Goal: Task Accomplishment & Management: Complete application form

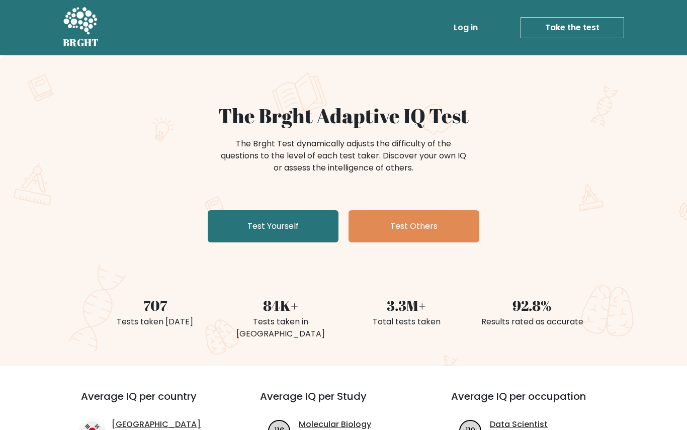
click at [297, 226] on link "Test Yourself" at bounding box center [273, 226] width 131 height 32
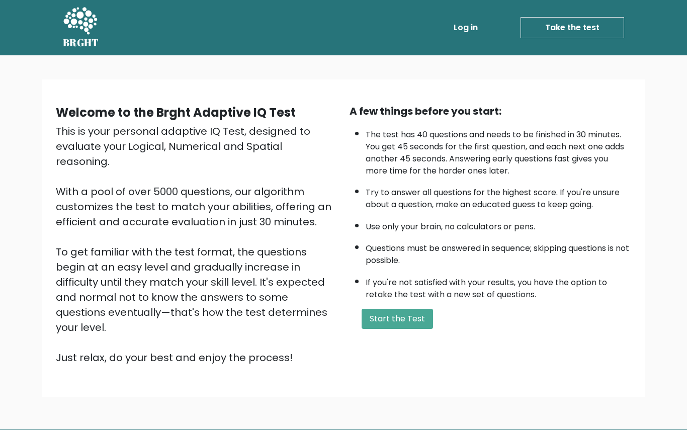
click at [415, 329] on button "Start the Test" at bounding box center [397, 319] width 71 height 20
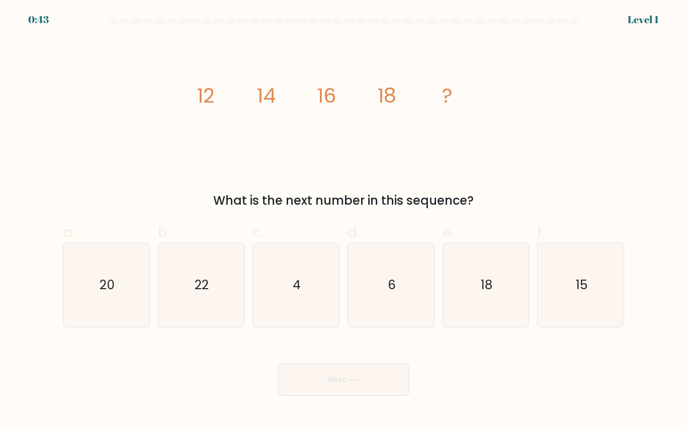
click at [115, 292] on text "20" at bounding box center [107, 285] width 15 height 18
click at [343, 222] on input "a. 20" at bounding box center [343, 218] width 1 height 7
radio input "true"
click at [333, 385] on button "Next" at bounding box center [343, 380] width 131 height 32
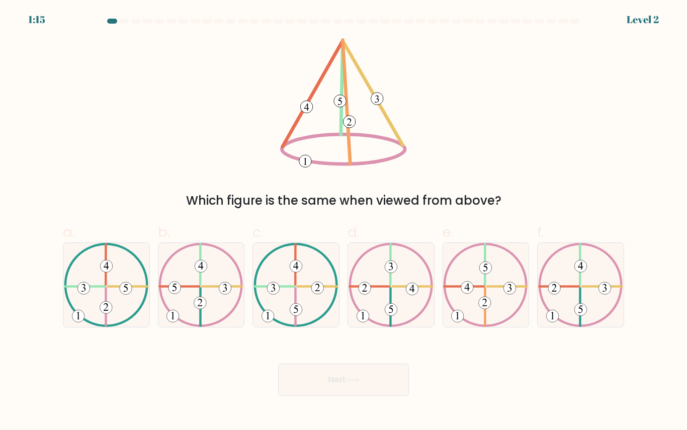
click at [508, 305] on icon at bounding box center [485, 285] width 85 height 84
click at [344, 222] on input "e." at bounding box center [343, 218] width 1 height 7
radio input "true"
click at [329, 390] on button "Next" at bounding box center [343, 380] width 131 height 32
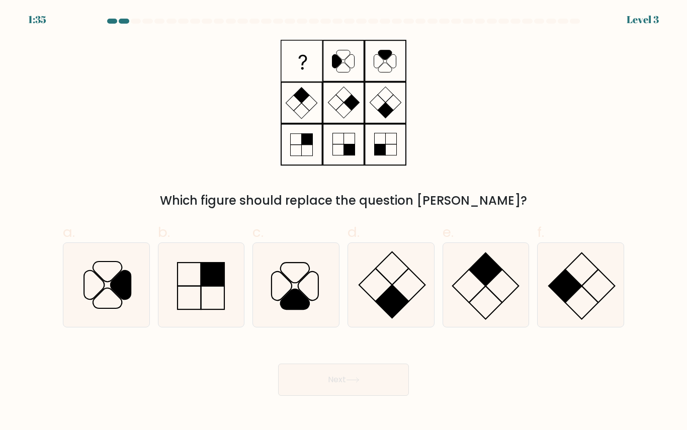
click at [307, 285] on icon at bounding box center [296, 285] width 84 height 84
click at [343, 222] on input "c." at bounding box center [343, 218] width 1 height 7
radio input "true"
click at [334, 387] on button "Next" at bounding box center [343, 380] width 131 height 32
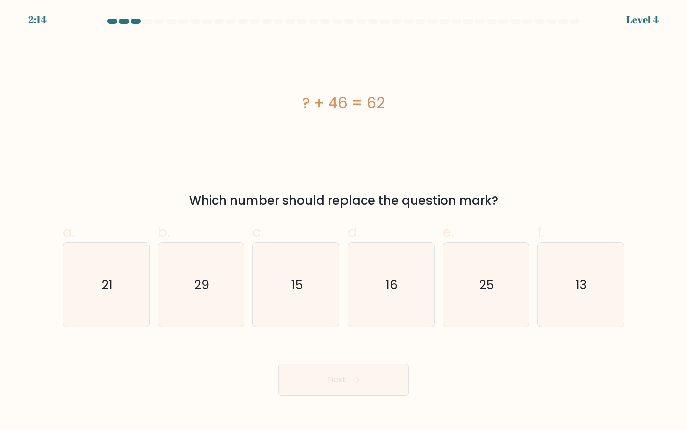
click at [406, 294] on icon "16" at bounding box center [391, 285] width 84 height 84
click at [344, 222] on input "d. 16" at bounding box center [343, 218] width 1 height 7
radio input "true"
click at [370, 389] on button "Next" at bounding box center [343, 380] width 131 height 32
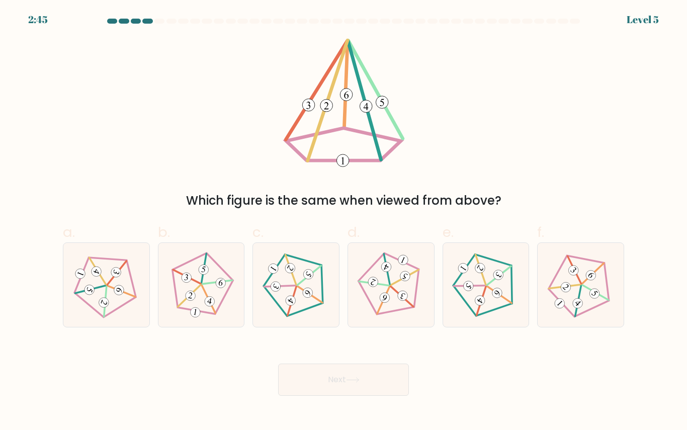
click at [577, 264] on icon at bounding box center [580, 284] width 67 height 67
click at [344, 222] on input "f." at bounding box center [343, 218] width 1 height 7
radio input "true"
click at [389, 385] on button "Next" at bounding box center [343, 380] width 131 height 32
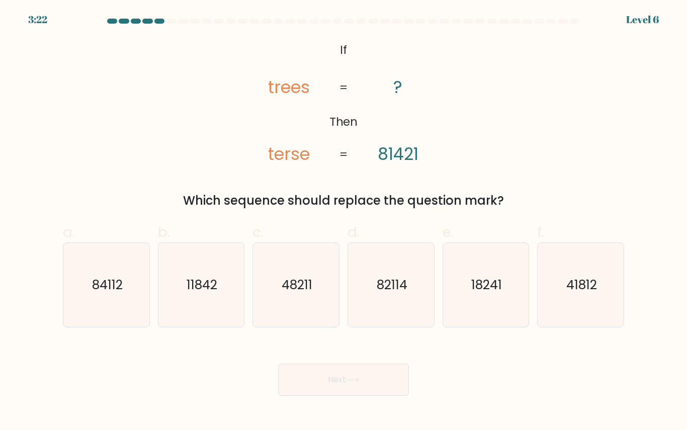
click at [118, 299] on icon "84112" at bounding box center [106, 285] width 84 height 84
click at [343, 222] on input "a. 84112" at bounding box center [343, 218] width 1 height 7
radio input "true"
click at [392, 386] on button "Next" at bounding box center [343, 380] width 131 height 32
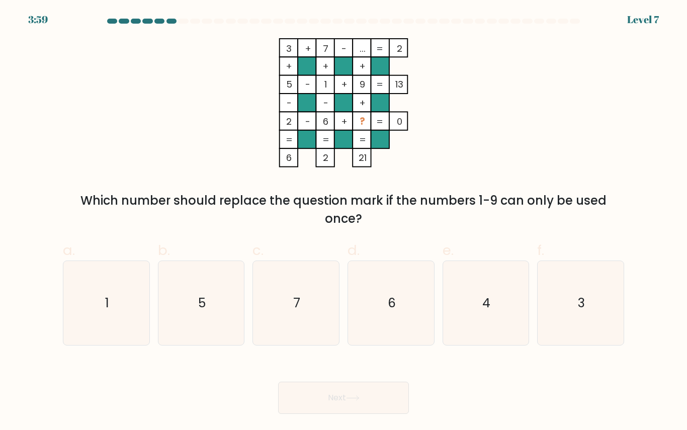
click at [481, 321] on icon "4" at bounding box center [485, 303] width 84 height 84
click at [344, 222] on input "e. 4" at bounding box center [343, 218] width 1 height 7
radio input "true"
click at [389, 406] on button "Next" at bounding box center [343, 398] width 131 height 32
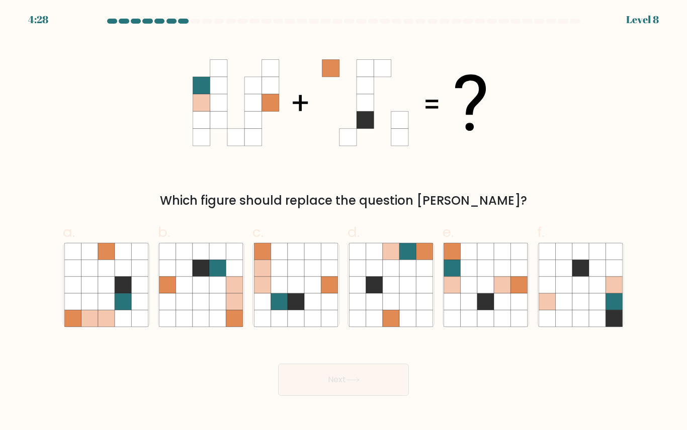
click at [496, 313] on icon at bounding box center [502, 318] width 17 height 17
click at [344, 222] on input "e." at bounding box center [343, 218] width 1 height 7
radio input "true"
click at [371, 394] on button "Next" at bounding box center [343, 380] width 131 height 32
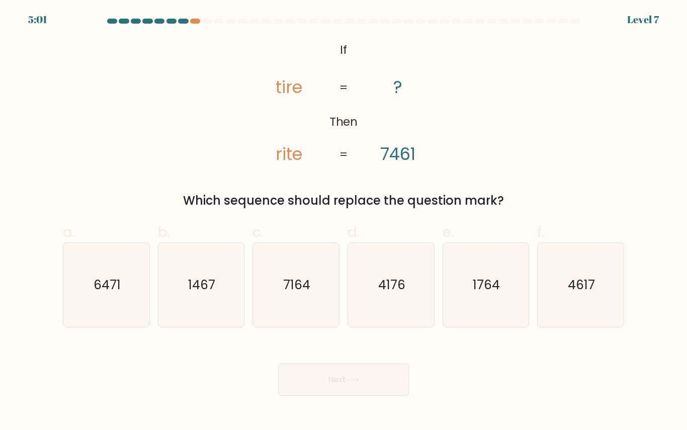
click at [122, 295] on icon "6471" at bounding box center [106, 285] width 84 height 84
click at [343, 222] on input "a. 6471" at bounding box center [343, 218] width 1 height 7
radio input "true"
click at [342, 387] on button "Next" at bounding box center [343, 380] width 131 height 32
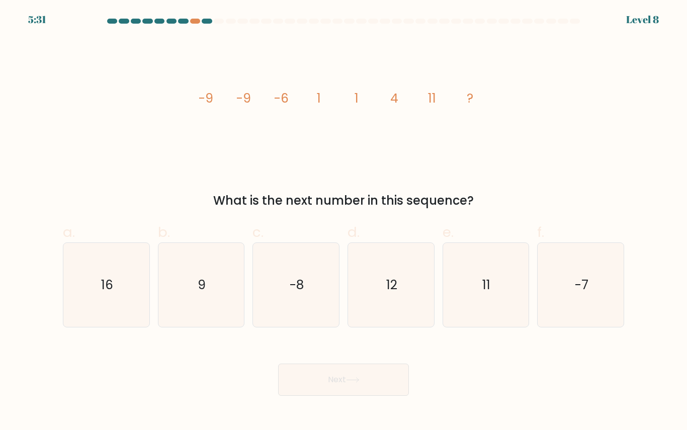
click at [502, 284] on icon "11" at bounding box center [485, 285] width 84 height 84
click at [344, 222] on input "e. 11" at bounding box center [343, 218] width 1 height 7
radio input "true"
click at [396, 375] on button "Next" at bounding box center [343, 380] width 131 height 32
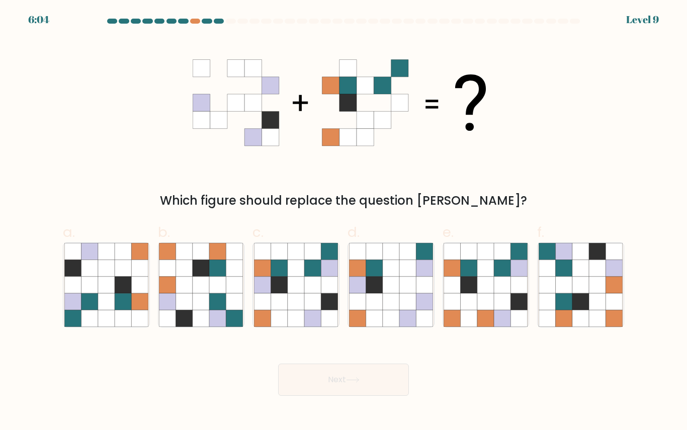
click at [294, 291] on icon at bounding box center [296, 285] width 17 height 17
click at [343, 222] on input "c." at bounding box center [343, 218] width 1 height 7
radio input "true"
click at [303, 387] on button "Next" at bounding box center [343, 380] width 131 height 32
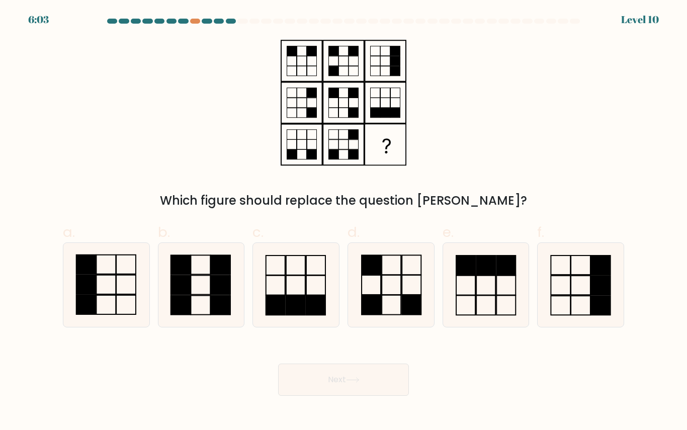
click at [120, 301] on icon at bounding box center [106, 285] width 84 height 84
click at [343, 222] on input "a." at bounding box center [343, 218] width 1 height 7
radio input "true"
click at [308, 395] on button "Next" at bounding box center [343, 380] width 131 height 32
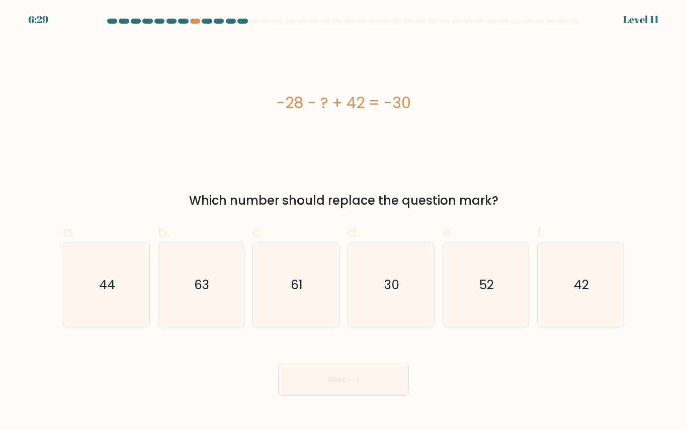
click at [98, 286] on icon "44" at bounding box center [106, 285] width 84 height 84
click at [343, 222] on input "a. 44" at bounding box center [343, 218] width 1 height 7
radio input "true"
click at [298, 385] on button "Next" at bounding box center [343, 380] width 131 height 32
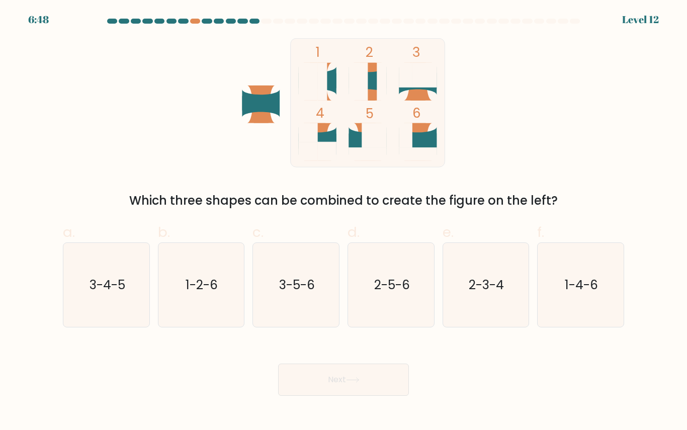
click at [318, 294] on icon "3-5-6" at bounding box center [296, 285] width 84 height 84
click at [343, 222] on input "c. 3-5-6" at bounding box center [343, 218] width 1 height 7
radio input "true"
click at [302, 384] on button "Next" at bounding box center [343, 380] width 131 height 32
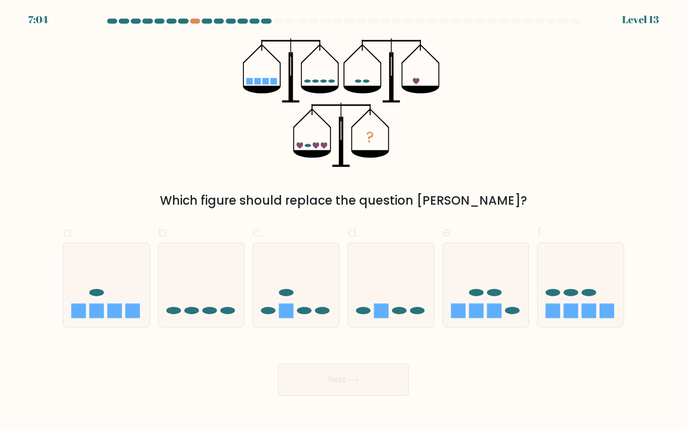
click at [573, 292] on ellipse at bounding box center [571, 293] width 15 height 8
click at [344, 222] on input "f." at bounding box center [343, 218] width 1 height 7
radio input "true"
click at [298, 381] on button "Next" at bounding box center [343, 380] width 131 height 32
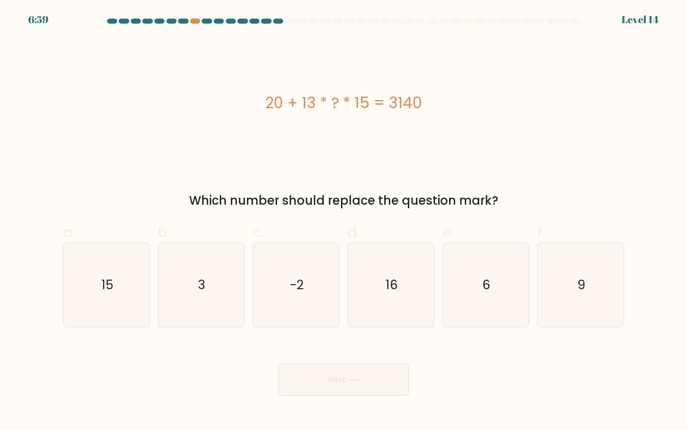
click at [191, 307] on icon "3" at bounding box center [201, 285] width 84 height 84
click at [343, 222] on input "b. 3" at bounding box center [343, 218] width 1 height 7
radio input "true"
click at [310, 392] on button "Next" at bounding box center [343, 380] width 131 height 32
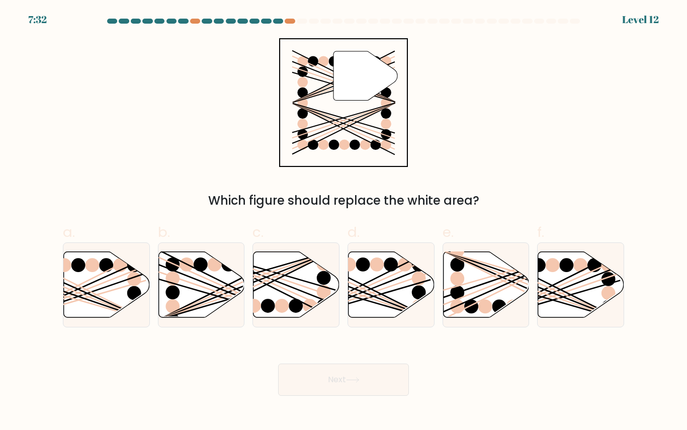
click at [595, 303] on icon at bounding box center [581, 284] width 86 height 66
click at [344, 222] on input "f." at bounding box center [343, 218] width 1 height 7
radio input "true"
click at [386, 383] on button "Next" at bounding box center [343, 380] width 131 height 32
